Goal: Browse casually

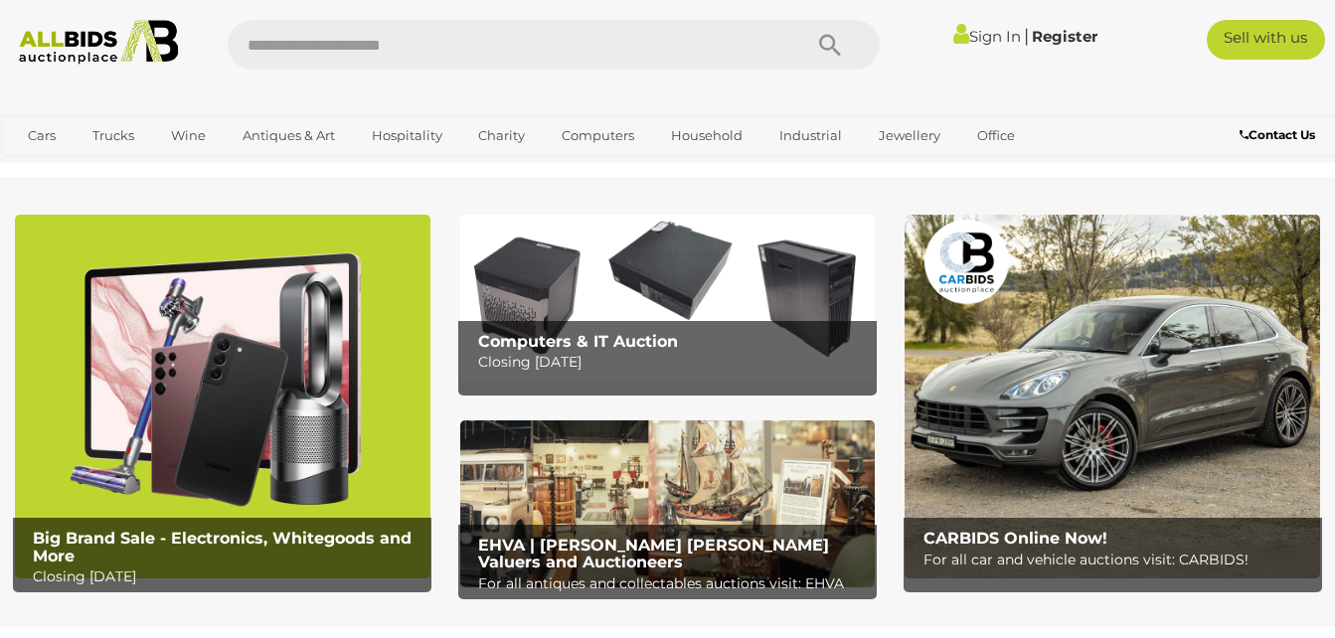
drag, startPoint x: 0, startPoint y: 0, endPoint x: 59, endPoint y: 24, distance: 63.3
click at [59, 24] on img at bounding box center [99, 42] width 178 height 45
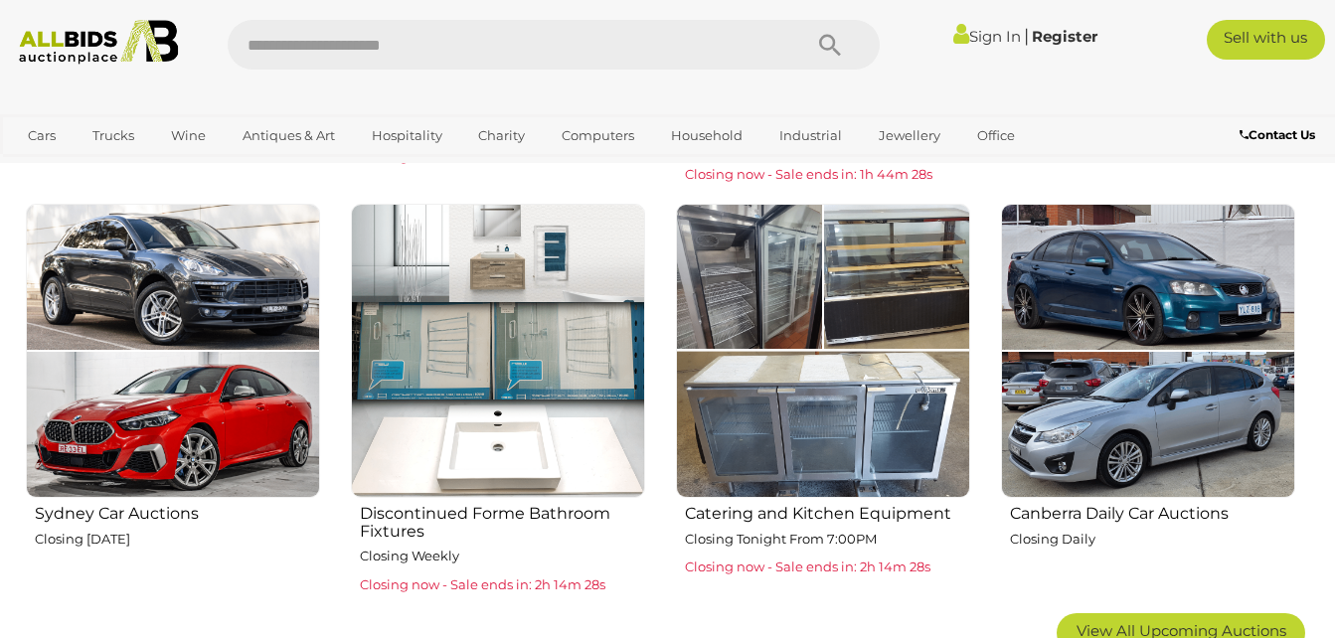
scroll to position [1074, 0]
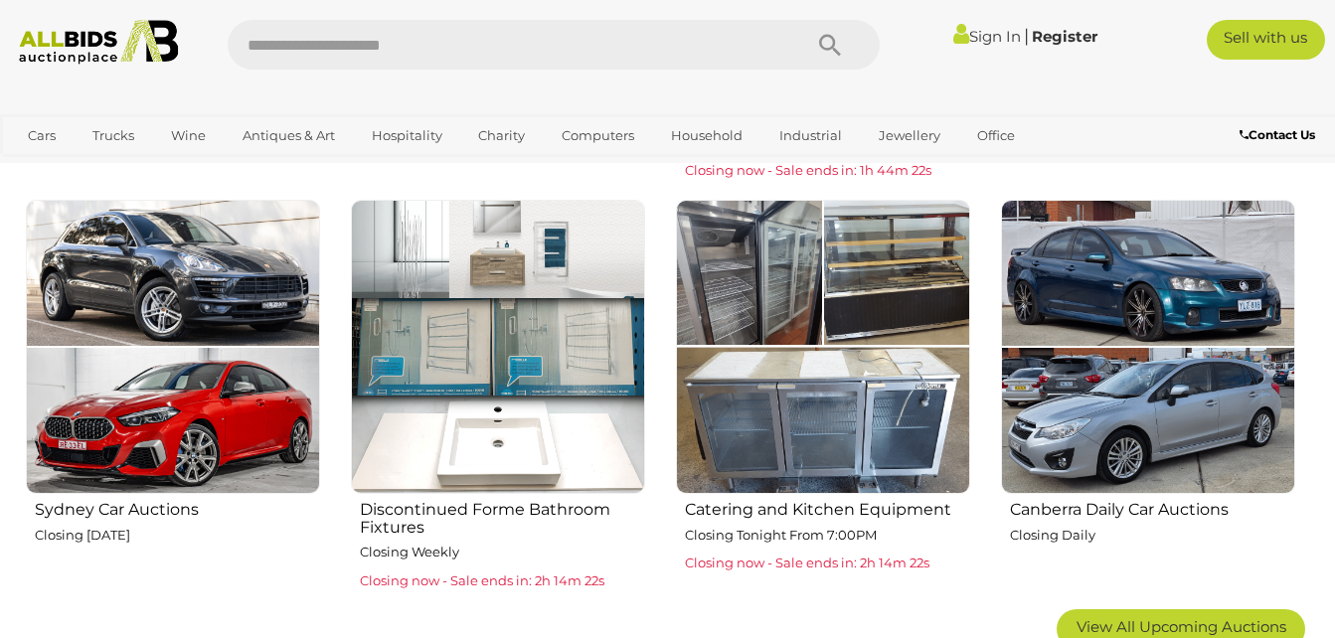
click at [1131, 340] on img at bounding box center [1148, 347] width 294 height 294
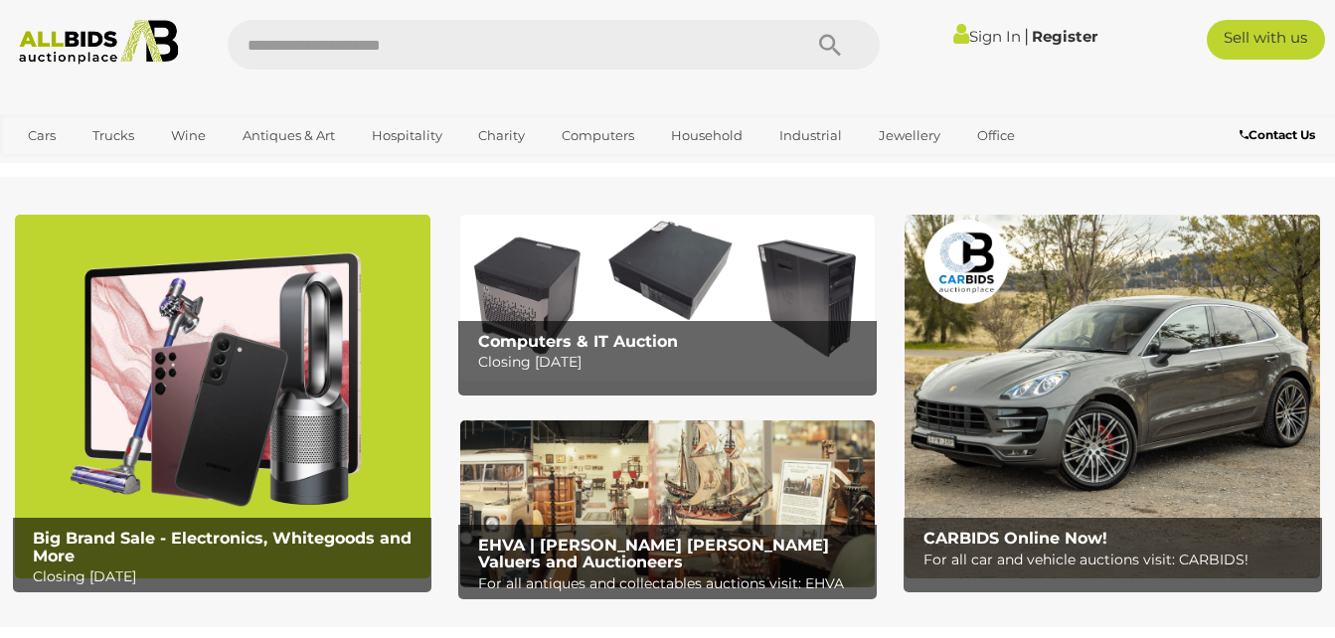
click at [1075, 410] on img at bounding box center [1113, 397] width 416 height 364
